Goal: Task Accomplishment & Management: Manage account settings

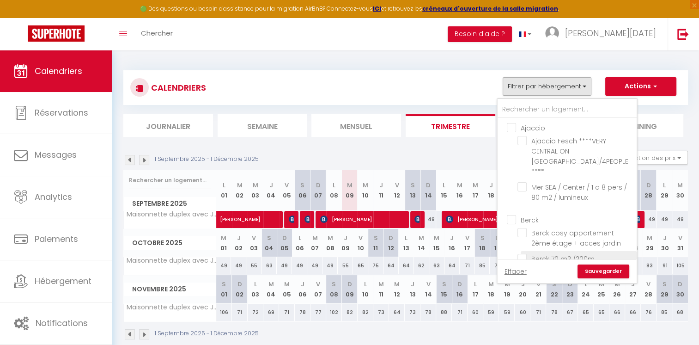
click at [514, 214] on input "Berck" at bounding box center [576, 218] width 139 height 9
checkbox input "true"
checkbox input "false"
checkbox input "true"
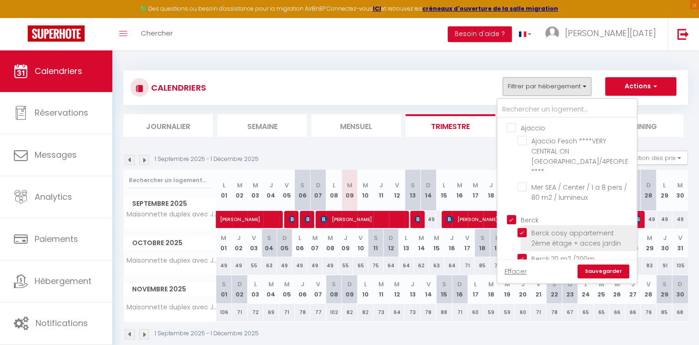
checkbox input "true"
checkbox input "false"
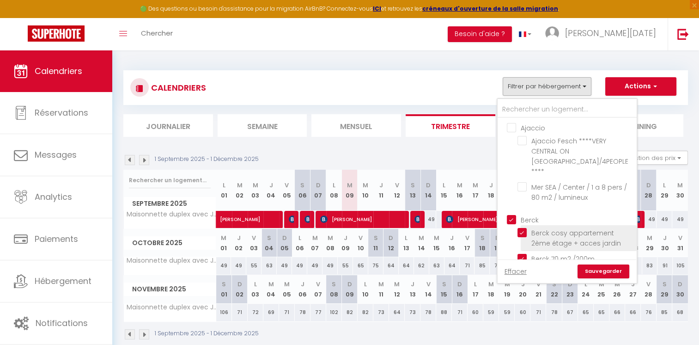
checkbox input "false"
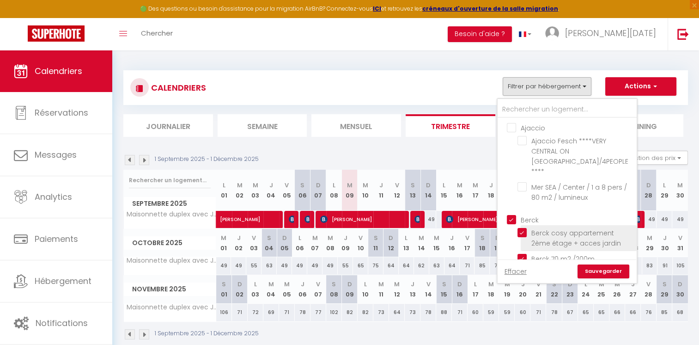
checkbox input "false"
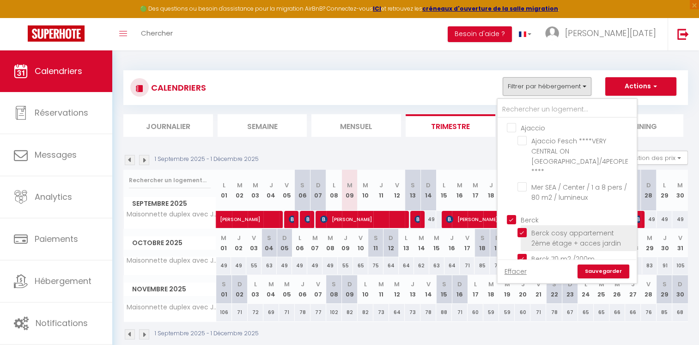
checkbox input "false"
checkbox input "true"
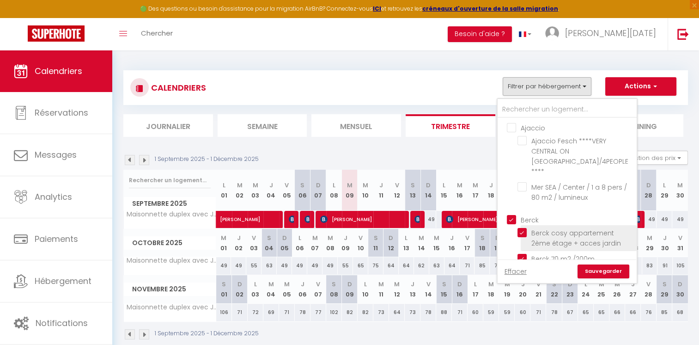
checkbox input "true"
checkbox input "false"
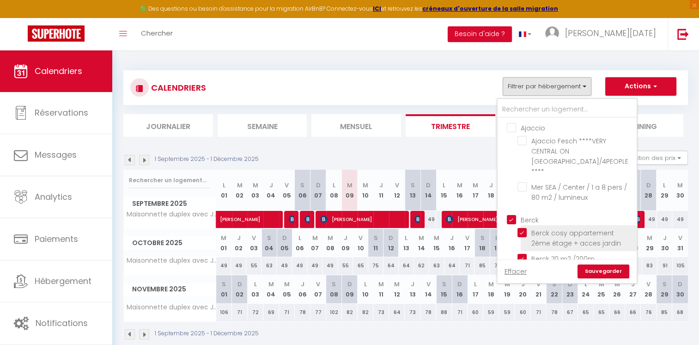
checkbox input "false"
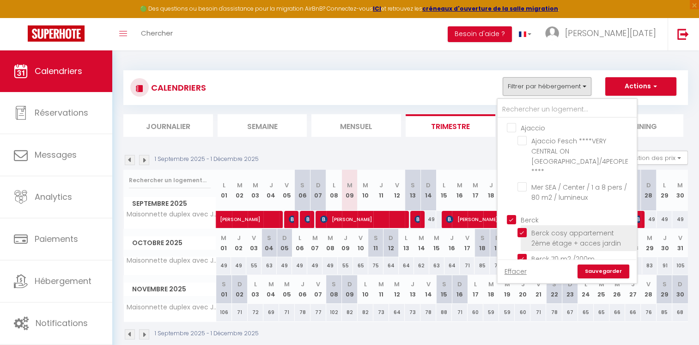
checkbox input "false"
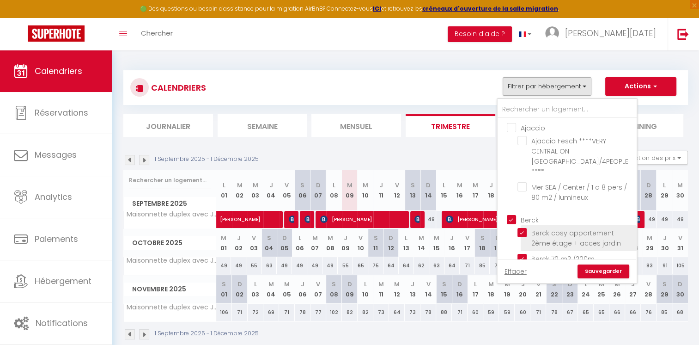
checkbox input "false"
click at [599, 267] on link "Sauvegarder" at bounding box center [603, 271] width 52 height 14
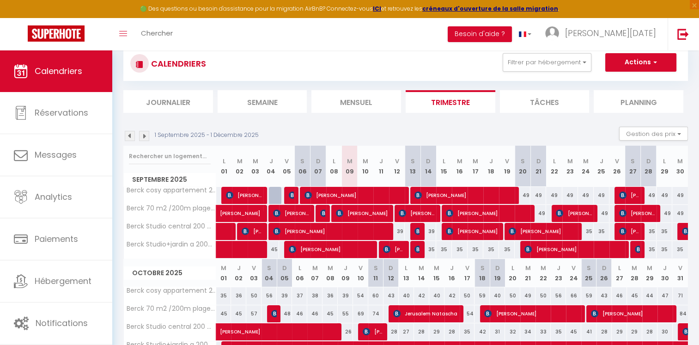
scroll to position [46, 0]
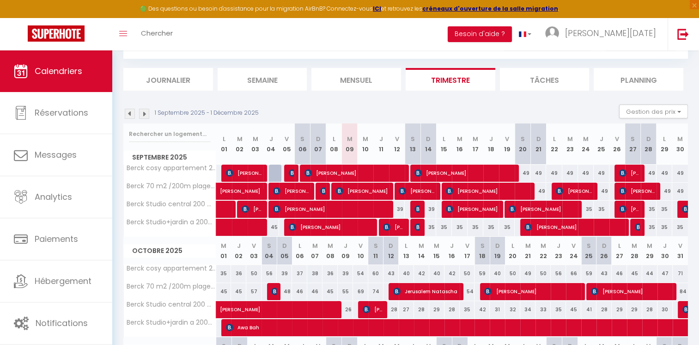
click at [127, 114] on img at bounding box center [130, 114] width 10 height 10
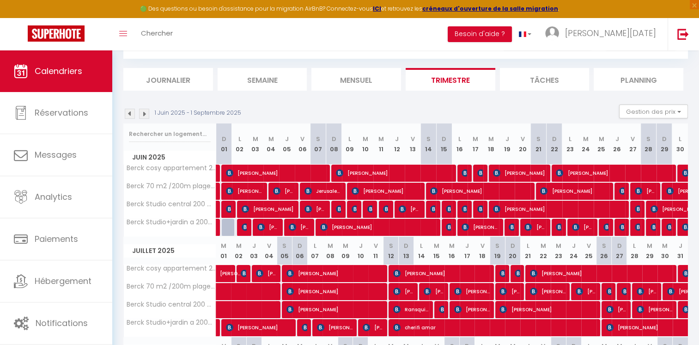
click at [131, 114] on img at bounding box center [130, 114] width 10 height 10
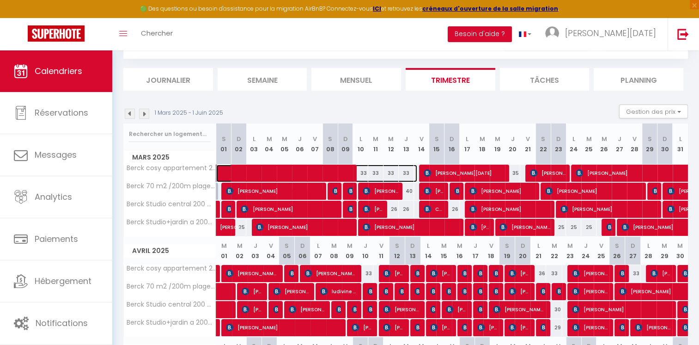
click at [303, 170] on span at bounding box center [321, 173] width 191 height 18
select select "OK"
select select "KO"
select select "0"
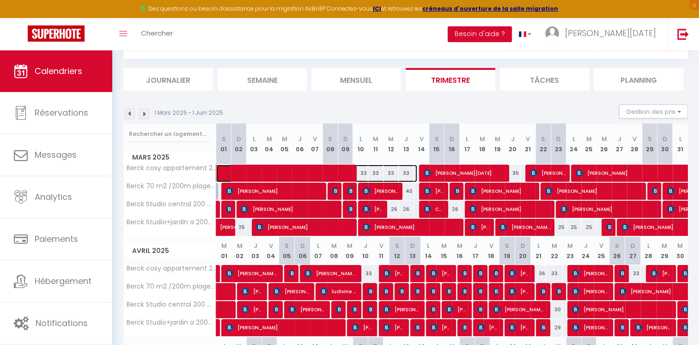
select select "1"
select select
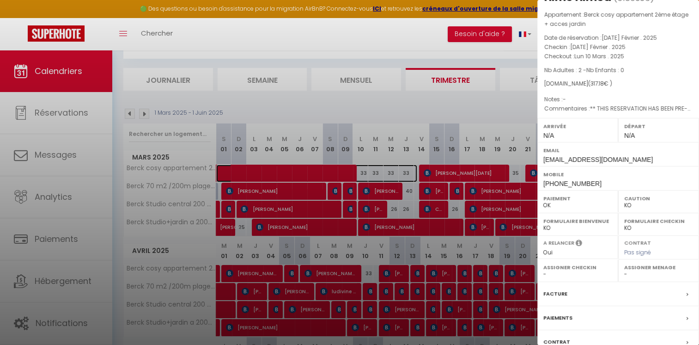
scroll to position [92, 0]
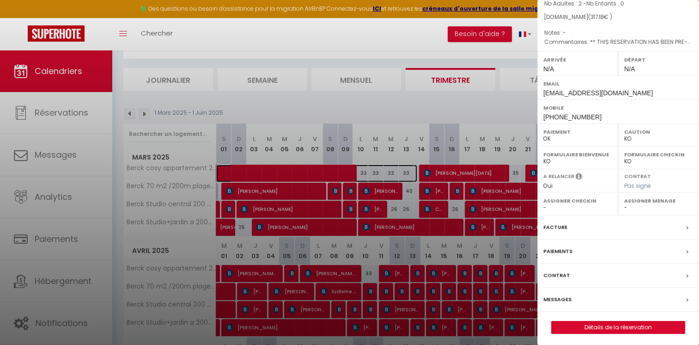
select select "23904"
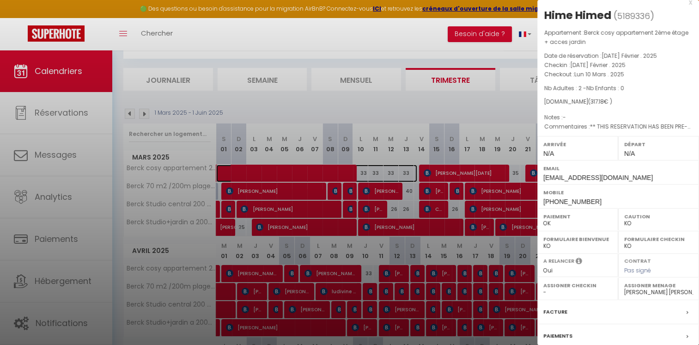
scroll to position [0, 0]
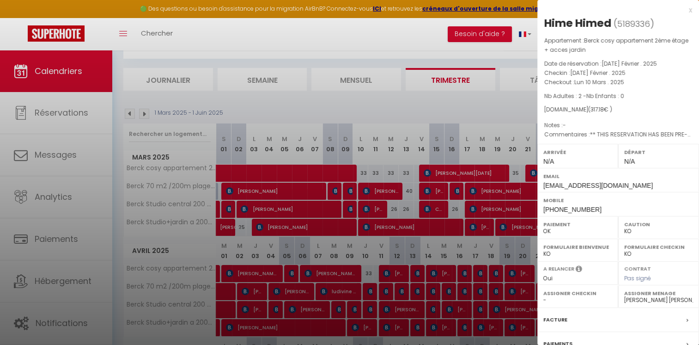
click at [422, 107] on div at bounding box center [349, 172] width 699 height 345
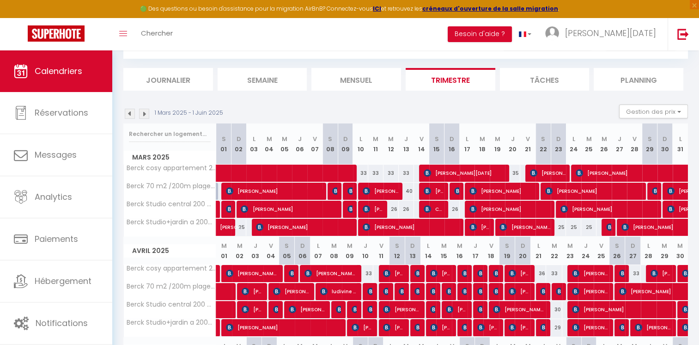
click at [126, 114] on img at bounding box center [130, 114] width 10 height 10
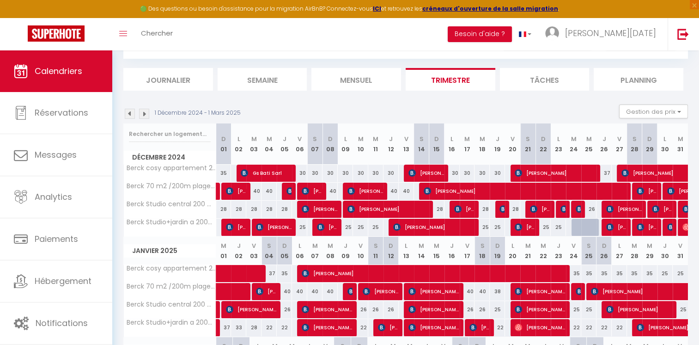
click at [148, 113] on img at bounding box center [144, 114] width 10 height 10
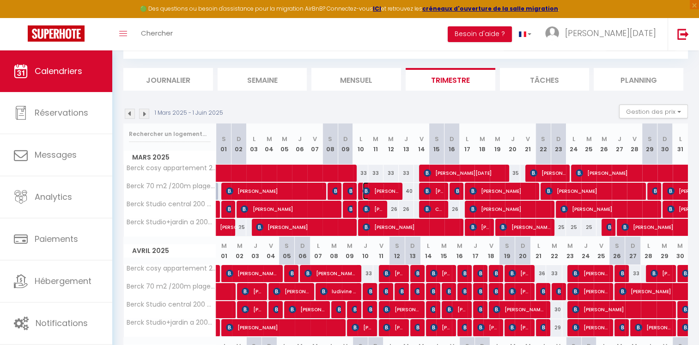
click at [386, 190] on span "[PERSON_NAME]" at bounding box center [381, 191] width 36 height 18
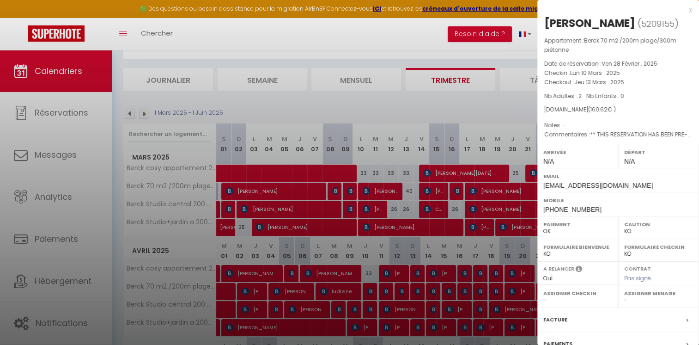
click at [313, 98] on div at bounding box center [349, 172] width 699 height 345
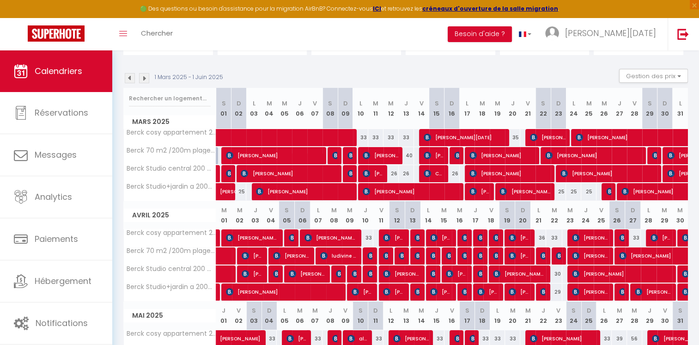
scroll to position [92, 0]
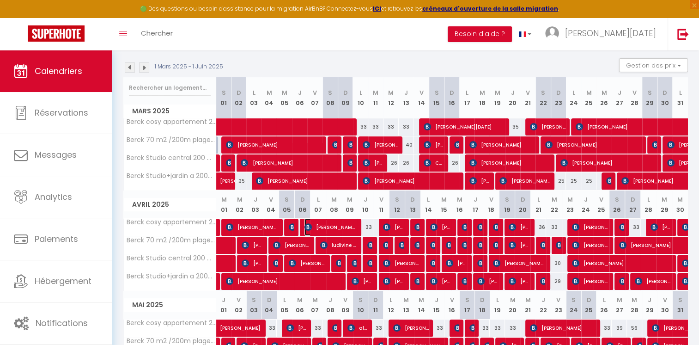
click at [353, 225] on span "[PERSON_NAME]" at bounding box center [329, 227] width 51 height 18
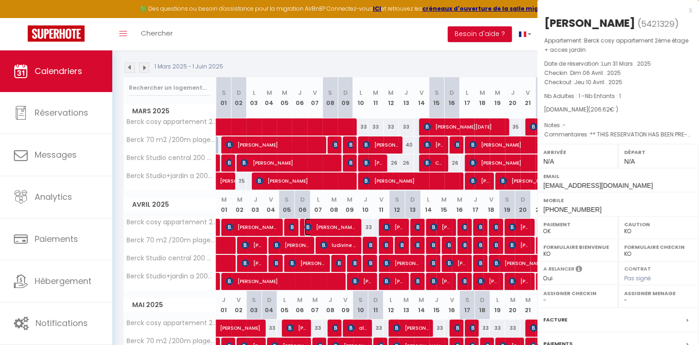
select select "23904"
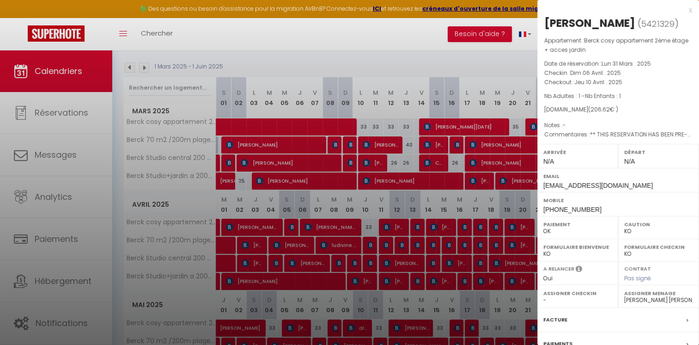
click at [147, 67] on div at bounding box center [349, 172] width 699 height 345
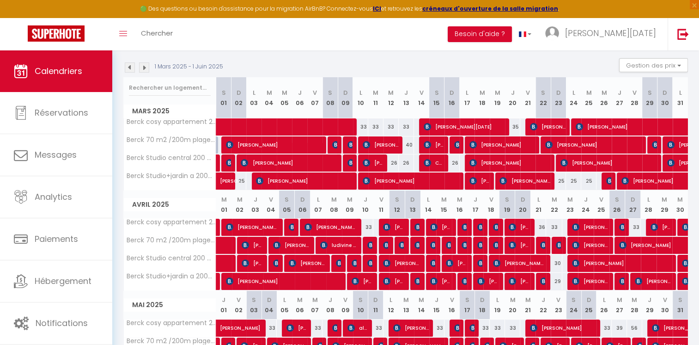
click at [143, 67] on img at bounding box center [144, 67] width 10 height 10
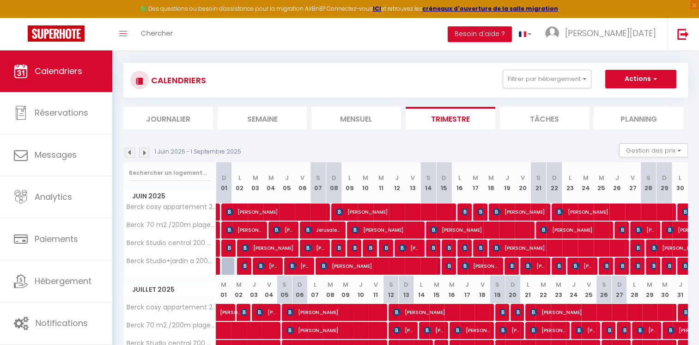
scroll to position [0, 0]
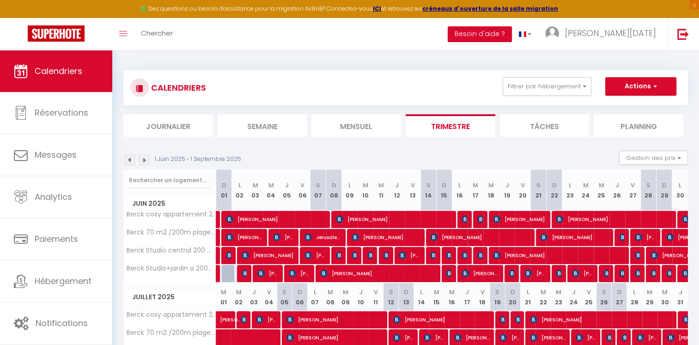
click at [143, 161] on img at bounding box center [144, 160] width 10 height 10
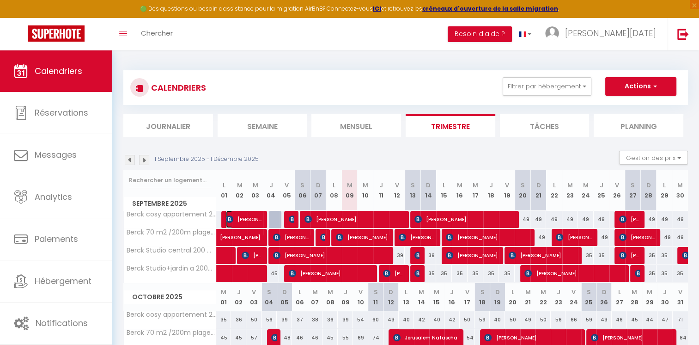
click at [252, 222] on span "[PERSON_NAME]" at bounding box center [244, 219] width 36 height 18
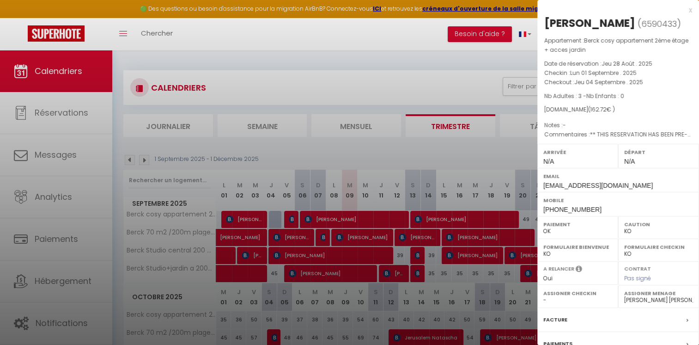
click at [265, 146] on div at bounding box center [349, 172] width 699 height 345
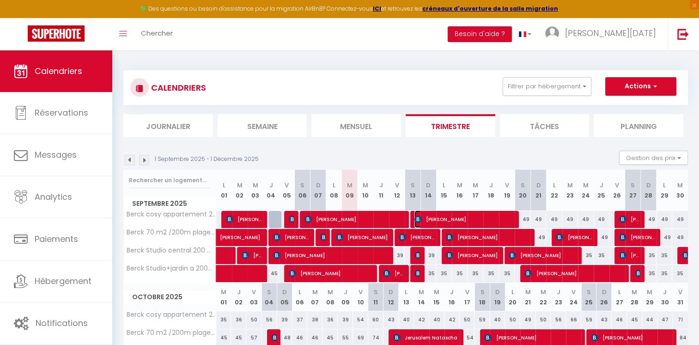
click at [455, 222] on span "[PERSON_NAME]" at bounding box center [463, 219] width 99 height 18
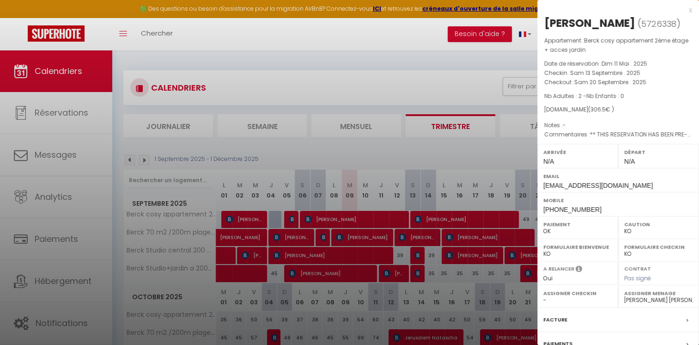
click at [318, 82] on div at bounding box center [349, 172] width 699 height 345
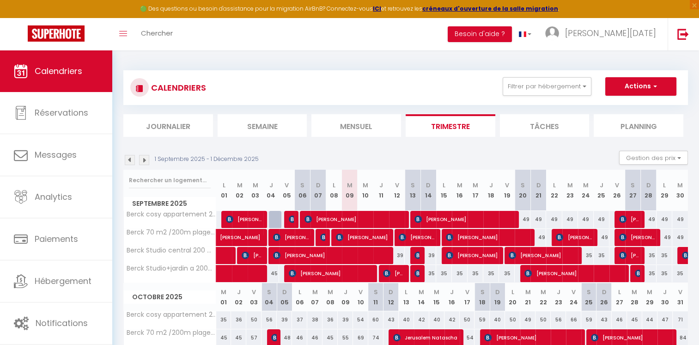
click at [126, 160] on img at bounding box center [130, 160] width 10 height 10
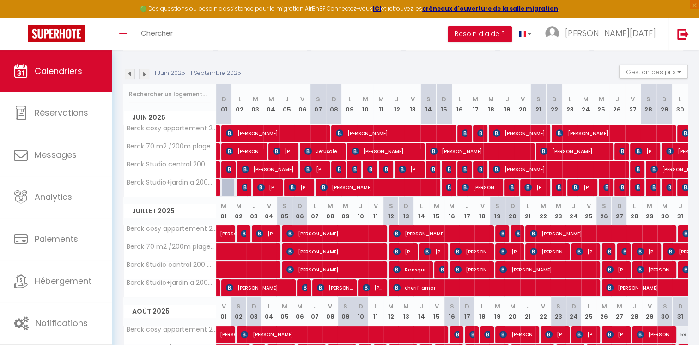
scroll to position [83, 0]
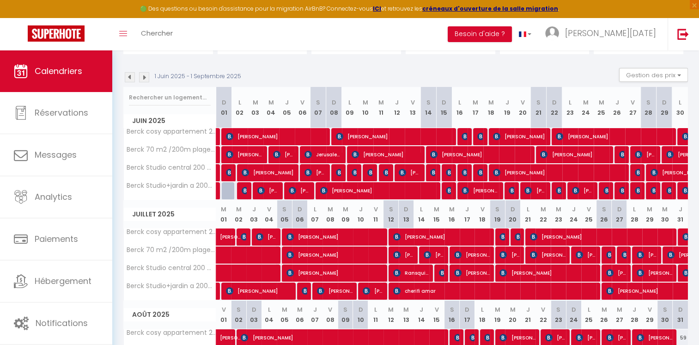
click at [130, 82] on img at bounding box center [130, 77] width 10 height 10
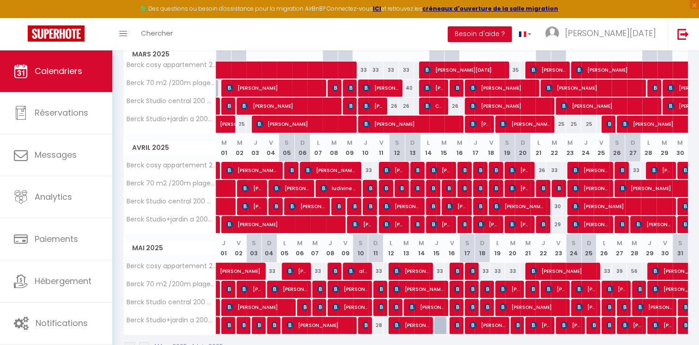
scroll to position [129, 0]
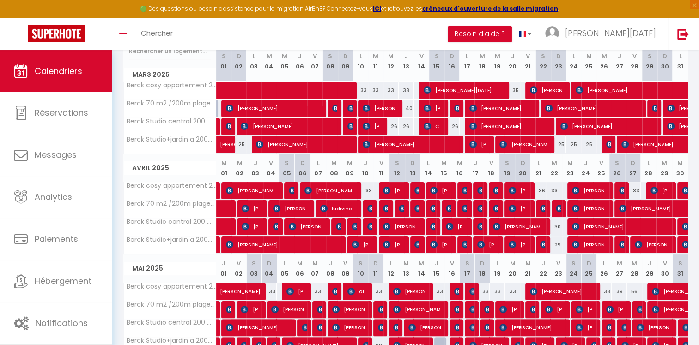
click at [180, 210] on th "Berck 70 m2 /200m plage/300m piétonne" at bounding box center [170, 209] width 92 height 18
